Goal: Task Accomplishment & Management: Manage account settings

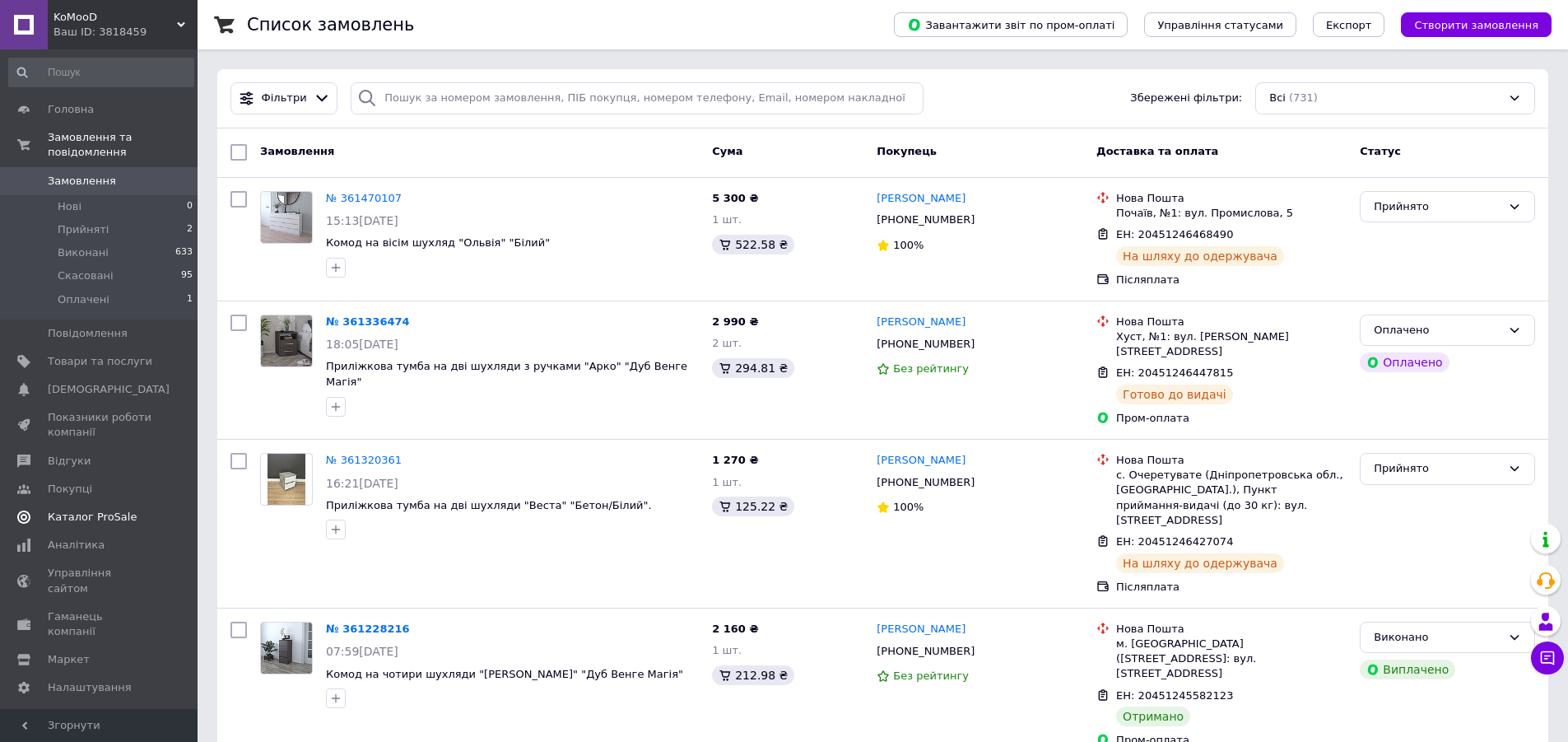
click at [102, 510] on span "Каталог ProSale" at bounding box center [92, 516] width 89 height 14
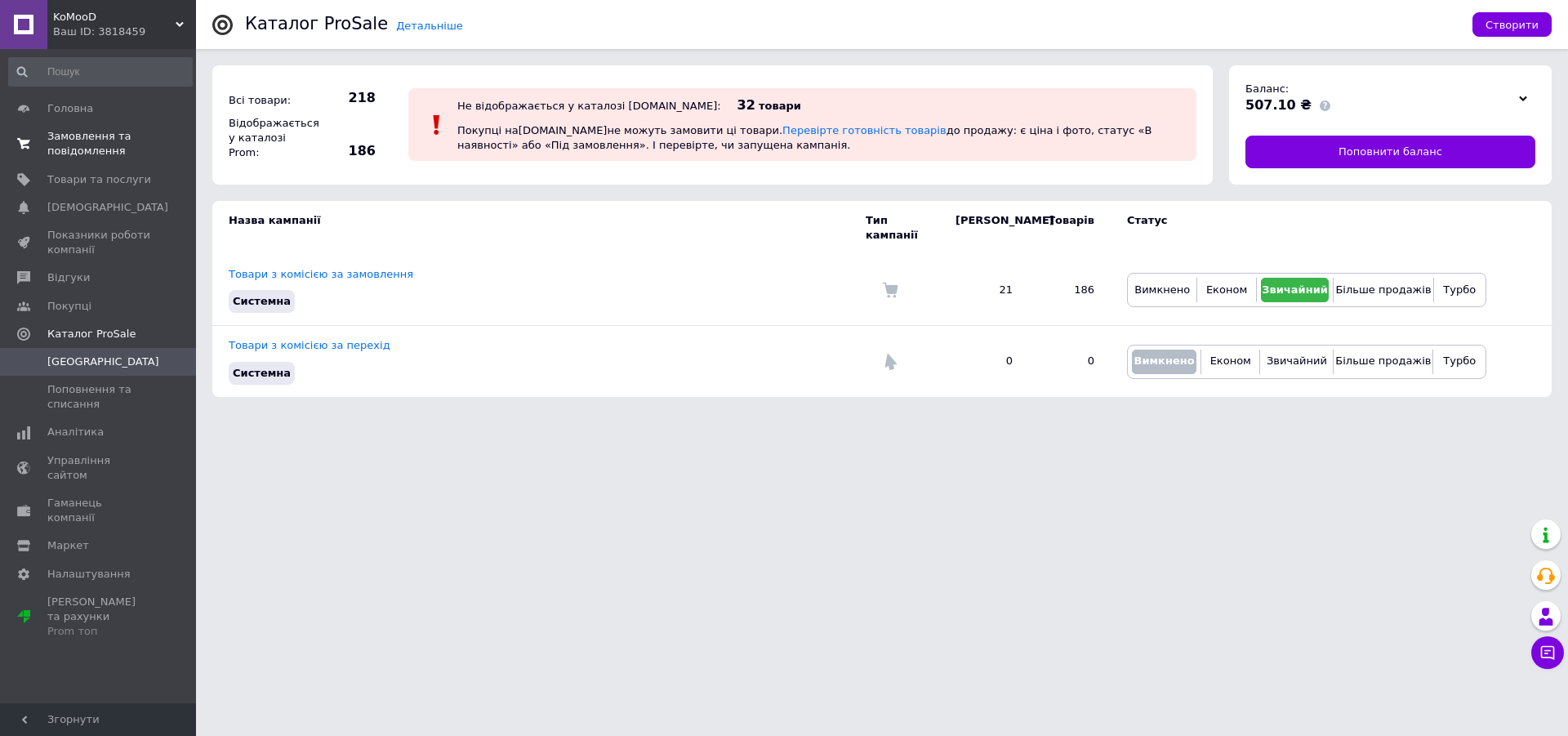
click at [100, 145] on span "Замовлення та повідомлення" at bounding box center [99, 144] width 104 height 30
